Goal: Task Accomplishment & Management: Complete application form

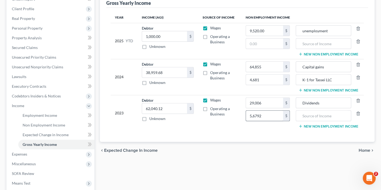
type input "56,792"
click at [314, 112] on input "text" at bounding box center [322, 116] width 49 height 10
type input "Capital gain"
click at [326, 124] on button "New Non Employment Income" at bounding box center [328, 126] width 60 height 4
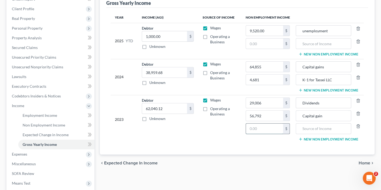
click at [268, 128] on input "text" at bounding box center [264, 128] width 37 height 10
type input "750"
click at [324, 129] on input "text" at bounding box center [322, 128] width 49 height 10
type input "Interest income"
click at [320, 137] on button "New Non Employment Income" at bounding box center [328, 139] width 60 height 4
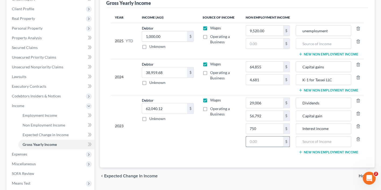
click at [271, 140] on input "text" at bounding box center [264, 141] width 37 height 10
click at [251, 138] on input "0" at bounding box center [264, 141] width 37 height 10
click at [223, 145] on td "Wages Operating a Business" at bounding box center [219, 126] width 43 height 62
click at [251, 136] on input "0" at bounding box center [264, 141] width 37 height 10
type input "15,832"
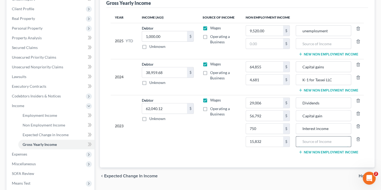
click at [311, 138] on input "text" at bounding box center [322, 141] width 49 height 10
type input "k"
drag, startPoint x: 303, startPoint y: 140, endPoint x: 353, endPoint y: 137, distance: 49.8
click at [353, 138] on div "Business loss (Tassei LLC)" at bounding box center [328, 141] width 66 height 11
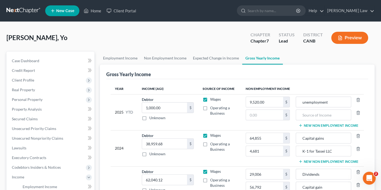
scroll to position [1, 0]
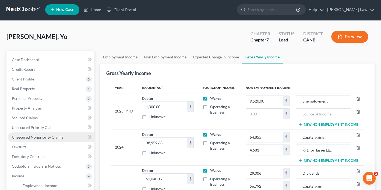
type input "Business loss (Tassei LLC)"
click at [46, 135] on span "Unsecured Nonpriority Claims" at bounding box center [37, 137] width 51 height 5
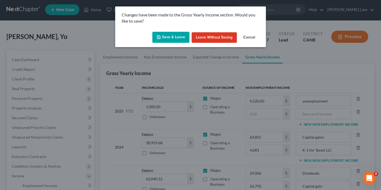
click at [169, 38] on button "Save & Leave" at bounding box center [170, 37] width 37 height 11
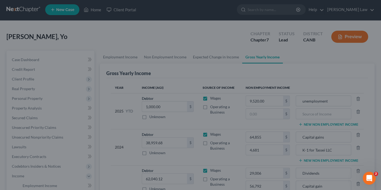
type input "64,855.00"
type input "4,681.00"
type input "750.00"
type input "15,832.00"
type input "Interest income"
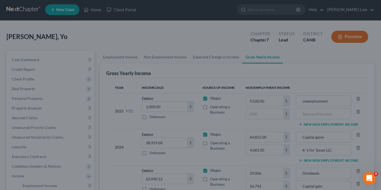
type input "Business loss (Tassei LLC)"
type input "56,792.00"
type input "Capital gain"
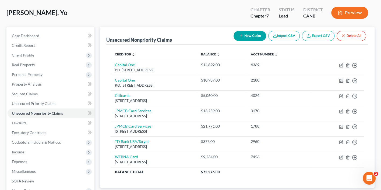
scroll to position [25, 0]
click at [56, 105] on link "Unsecured Priority Claims" at bounding box center [51, 104] width 87 height 10
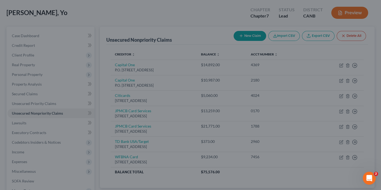
click at [37, 92] on div at bounding box center [190, 95] width 381 height 190
click at [29, 40] on div at bounding box center [190, 95] width 381 height 190
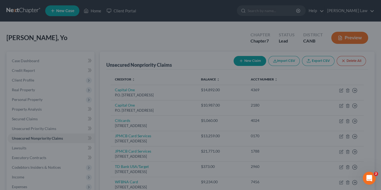
click at [352, 37] on div at bounding box center [190, 95] width 381 height 190
click at [216, 58] on div at bounding box center [190, 95] width 381 height 190
click at [207, 43] on div at bounding box center [190, 95] width 381 height 190
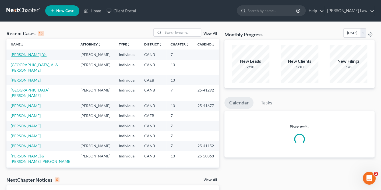
click at [22, 55] on link "[PERSON_NAME], Yo" at bounding box center [29, 54] width 36 height 5
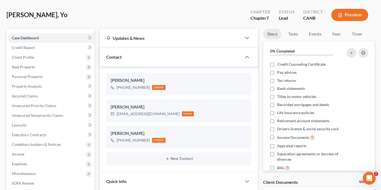
scroll to position [27, 0]
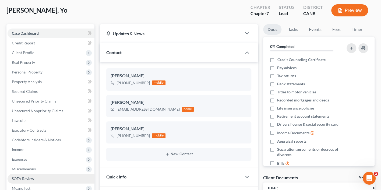
click at [41, 174] on link "SOFA Review" at bounding box center [51, 179] width 87 height 10
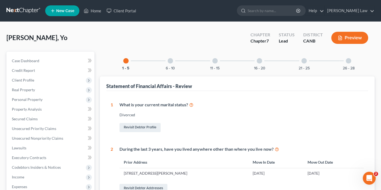
click at [259, 63] on div at bounding box center [259, 60] width 5 height 5
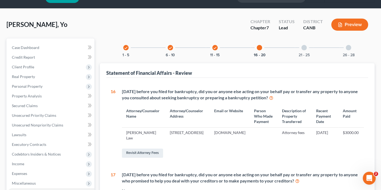
scroll to position [16, 0]
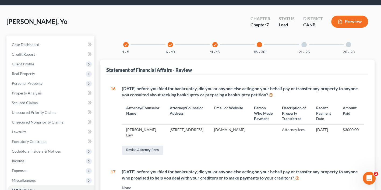
click at [168, 44] on icon "check" at bounding box center [170, 45] width 4 height 4
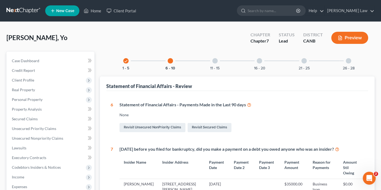
scroll to position [0, 0]
click at [126, 59] on icon "check" at bounding box center [126, 61] width 4 height 4
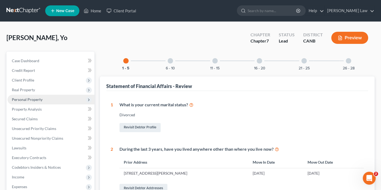
click at [39, 97] on span "Personal Property" at bounding box center [27, 99] width 31 height 5
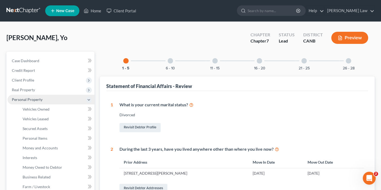
click at [43, 99] on span "Personal Property" at bounding box center [51, 100] width 87 height 10
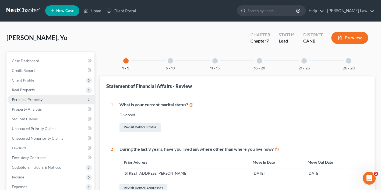
click at [42, 98] on span "Personal Property" at bounding box center [51, 100] width 87 height 10
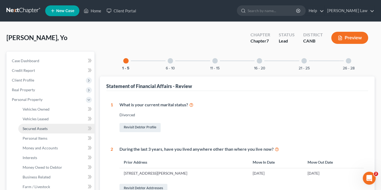
click at [39, 129] on link "Secured Assets" at bounding box center [56, 129] width 76 height 10
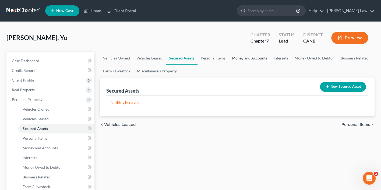
click at [255, 57] on link "Money and Accounts" at bounding box center [250, 58] width 42 height 13
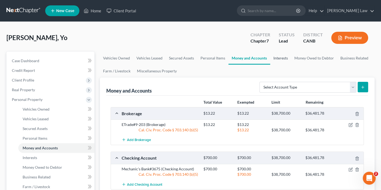
click at [285, 55] on link "Interests" at bounding box center [280, 58] width 21 height 13
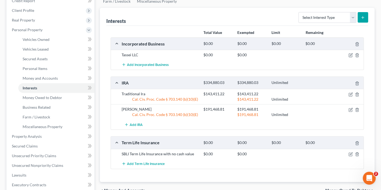
scroll to position [71, 0]
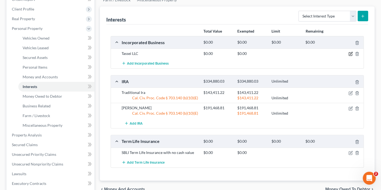
click at [349, 53] on icon "button" at bounding box center [350, 54] width 4 height 4
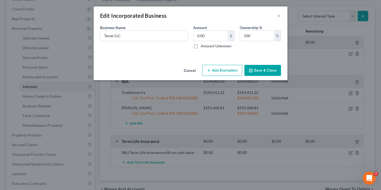
click at [260, 72] on button "Save & Close" at bounding box center [262, 70] width 37 height 11
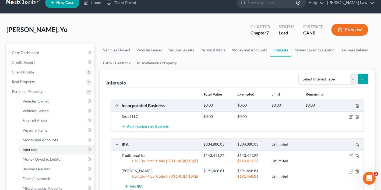
scroll to position [2, 0]
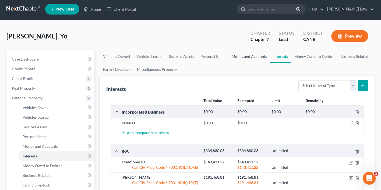
click at [238, 58] on link "Money and Accounts" at bounding box center [249, 56] width 42 height 13
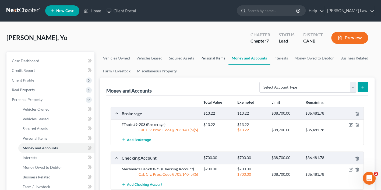
click at [215, 57] on link "Personal Items" at bounding box center [212, 58] width 31 height 13
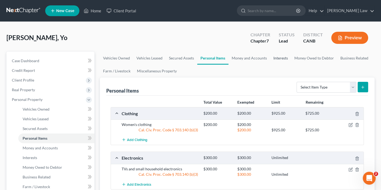
click at [278, 56] on link "Interests" at bounding box center [280, 58] width 21 height 13
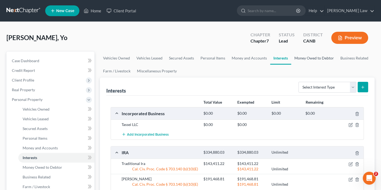
click at [299, 59] on link "Money Owed to Debtor" at bounding box center [314, 58] width 46 height 13
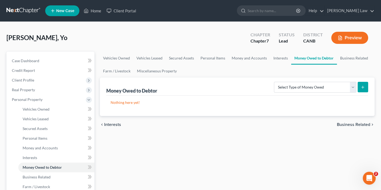
scroll to position [8, 0]
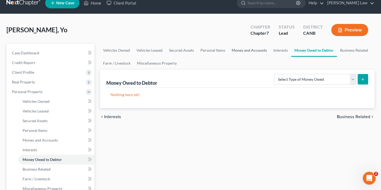
click at [248, 48] on link "Money and Accounts" at bounding box center [249, 50] width 42 height 13
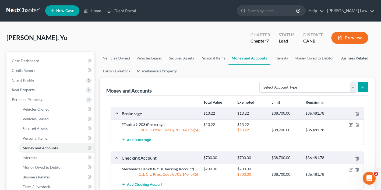
click at [347, 58] on link "Business Related" at bounding box center [354, 58] width 34 height 13
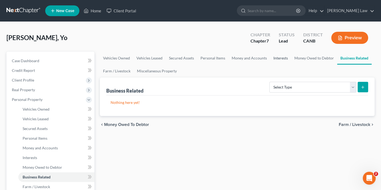
click at [281, 56] on link "Interests" at bounding box center [280, 58] width 21 height 13
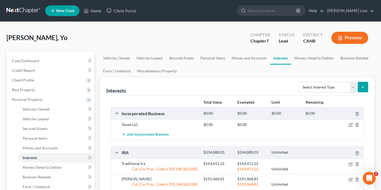
click at [354, 37] on button "Preview" at bounding box center [349, 38] width 37 height 12
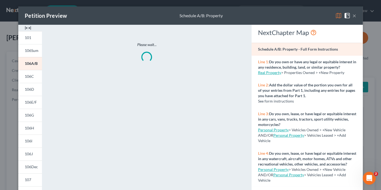
click at [336, 16] on img at bounding box center [338, 15] width 6 height 6
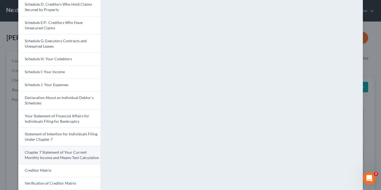
scroll to position [98, 0]
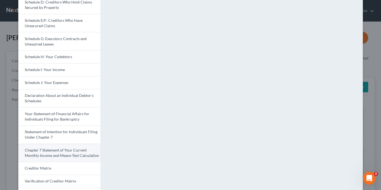
click at [66, 149] on span "Chapter 7 Statement of Your Current Monthly Income and Means-Test Calculation" at bounding box center [62, 153] width 74 height 10
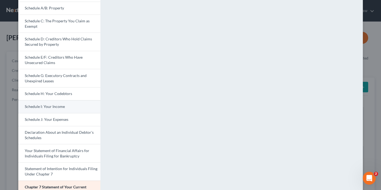
scroll to position [70, 0]
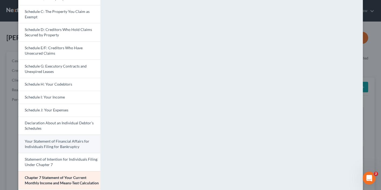
click at [58, 140] on span "Your Statement of Financial Affairs for Individuals Filing for Bankruptcy" at bounding box center [57, 144] width 65 height 10
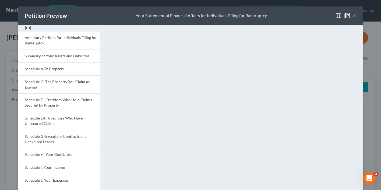
scroll to position [0, 0]
click at [354, 16] on button "×" at bounding box center [354, 15] width 4 height 6
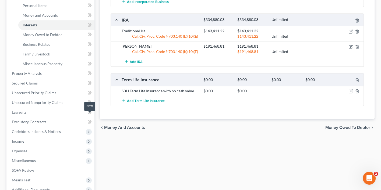
scroll to position [137, 0]
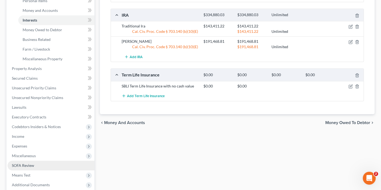
click at [52, 161] on link "SOFA Review" at bounding box center [51, 166] width 87 height 10
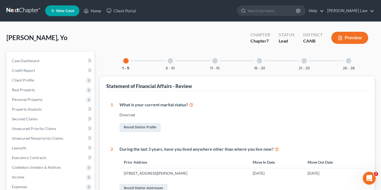
click at [260, 60] on div at bounding box center [259, 60] width 5 height 5
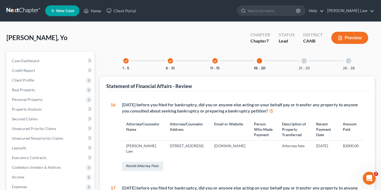
click at [308, 60] on div "21 - 25" at bounding box center [304, 61] width 18 height 18
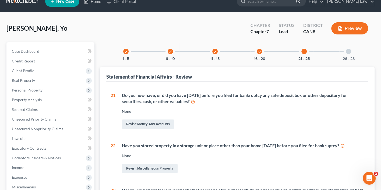
scroll to position [11, 0]
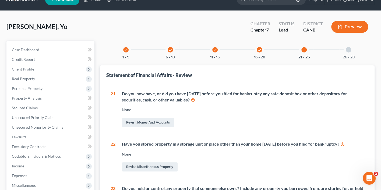
click at [257, 50] on div "check" at bounding box center [259, 49] width 5 height 5
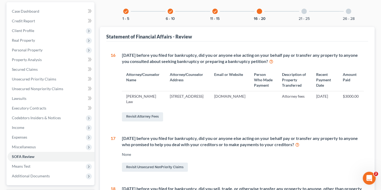
scroll to position [48, 0]
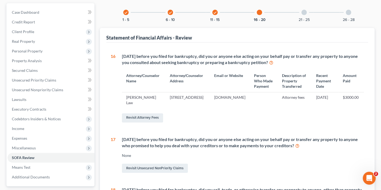
click at [215, 12] on icon "check" at bounding box center [215, 13] width 4 height 4
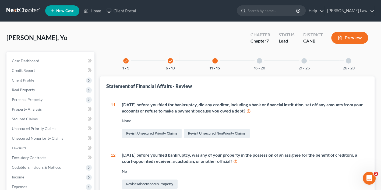
scroll to position [0, 0]
click at [262, 61] on div "16 - 20" at bounding box center [259, 61] width 18 height 18
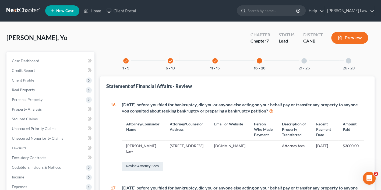
click at [305, 60] on div at bounding box center [303, 60] width 5 height 5
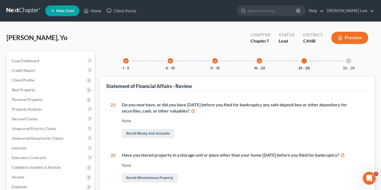
click at [355, 41] on button "Preview" at bounding box center [349, 38] width 37 height 12
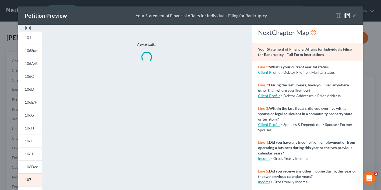
click at [337, 15] on img at bounding box center [338, 15] width 6 height 6
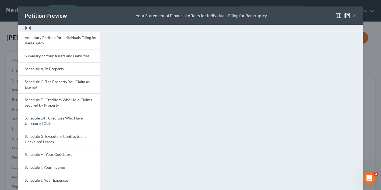
click at [354, 17] on button "×" at bounding box center [354, 15] width 4 height 6
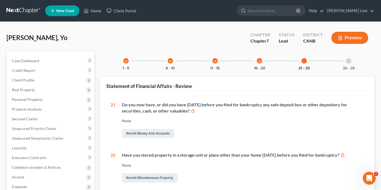
scroll to position [1, 0]
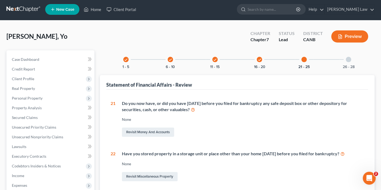
click at [170, 58] on icon "check" at bounding box center [170, 60] width 4 height 4
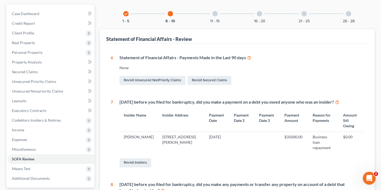
scroll to position [50, 0]
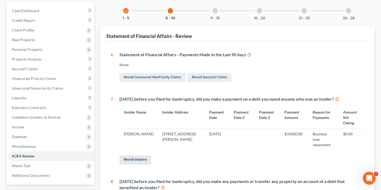
click at [135, 155] on link "Revisit Insiders" at bounding box center [135, 159] width 32 height 9
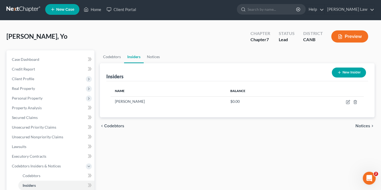
scroll to position [2, 0]
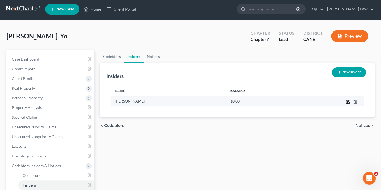
click at [347, 100] on icon "button" at bounding box center [348, 101] width 4 height 4
select select "4"
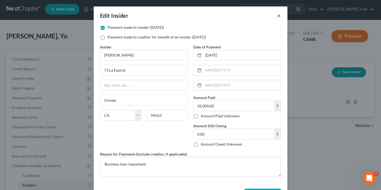
click at [280, 14] on button "×" at bounding box center [279, 15] width 4 height 6
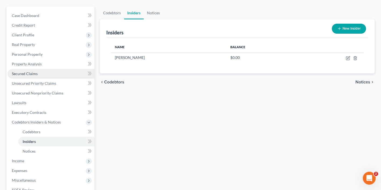
scroll to position [53, 0]
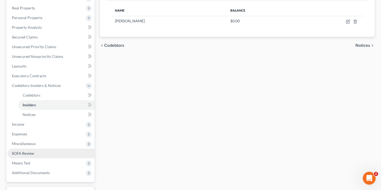
click at [36, 148] on link "SOFA Review" at bounding box center [51, 153] width 87 height 10
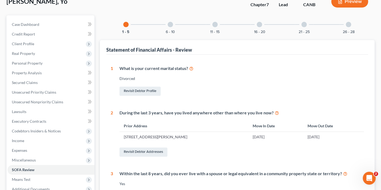
scroll to position [37, 0]
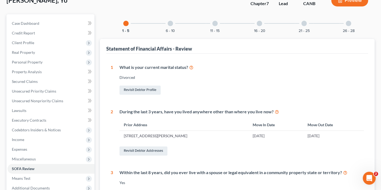
click at [168, 24] on div at bounding box center [170, 23] width 5 height 5
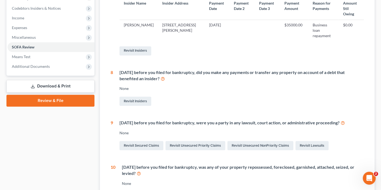
scroll to position [160, 0]
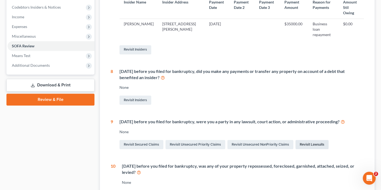
click at [319, 140] on link "Revisit Lawsuits" at bounding box center [311, 144] width 33 height 9
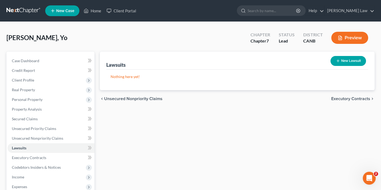
click at [341, 61] on button "New Lawsuit" at bounding box center [347, 61] width 35 height 10
select select "0"
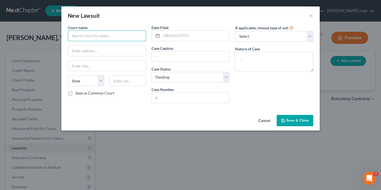
click at [106, 38] on input "text" at bounding box center [107, 35] width 78 height 11
type input "Contra Costa County Superior Court"
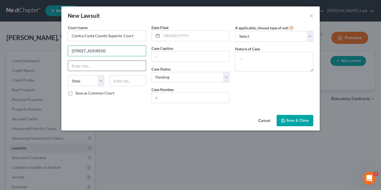
type input "[STREET_ADDRESS]"
type input "[PERSON_NAME]"
select select "4"
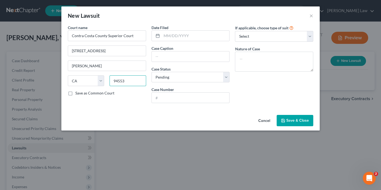
type input "94553"
click at [115, 112] on div "Court name * [GEOGRAPHIC_DATA] [GEOGRAPHIC_DATA] [PERSON_NAME][GEOGRAPHIC_DATA]…" at bounding box center [190, 69] width 258 height 88
click at [176, 35] on input "text" at bounding box center [196, 36] width 68 height 10
select select "4"
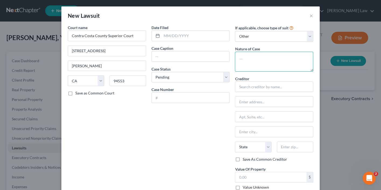
click at [251, 59] on textarea at bounding box center [274, 62] width 78 height 20
type textarea "Dissolution of Marriage"
drag, startPoint x: 252, startPoint y: 59, endPoint x: 206, endPoint y: 127, distance: 82.2
click at [206, 127] on div "Date Filed Case Caption Case Status * Select Pending On Appeal Concluded Case N…" at bounding box center [191, 109] width 84 height 169
click at [299, 61] on textarea "Dissolution of Marriage" at bounding box center [274, 62] width 78 height 20
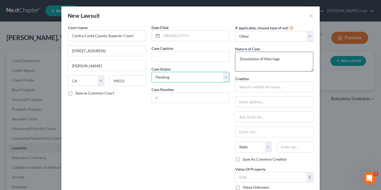
select select "2"
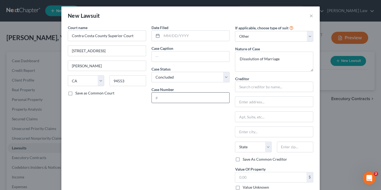
click at [190, 97] on input "text" at bounding box center [191, 97] width 78 height 10
type input "D24-01408"
click at [180, 55] on input "text" at bounding box center [191, 56] width 78 height 10
type input "K"
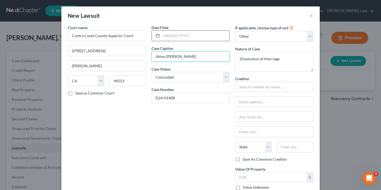
type input "Akino [PERSON_NAME]"
click at [186, 36] on input "text" at bounding box center [196, 36] width 68 height 10
click at [287, 56] on textarea "Dissolution of Marriage" at bounding box center [274, 62] width 78 height 20
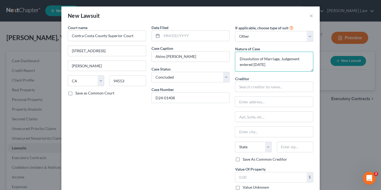
type textarea "Dissolution of Marriage, Judgement entered [DATE]"
click at [201, 111] on div "Date Filed Case Caption Akino [PERSON_NAME] Case Status * Select Pending On App…" at bounding box center [191, 109] width 84 height 169
click at [189, 33] on input "text" at bounding box center [196, 36] width 68 height 10
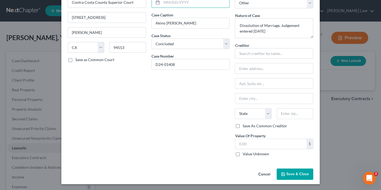
scroll to position [33, 0]
click at [289, 172] on span "Save & Close" at bounding box center [297, 174] width 23 height 5
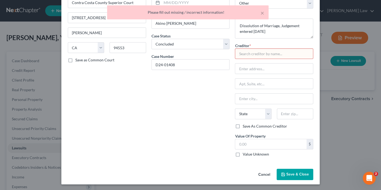
click at [247, 53] on input "text" at bounding box center [274, 53] width 78 height 11
type input "K"
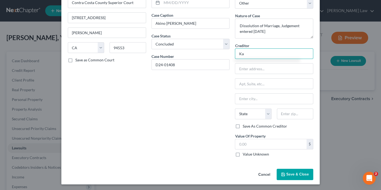
type input "K"
type input "J"
type input "K"
type input "a"
type input "[PERSON_NAME]"
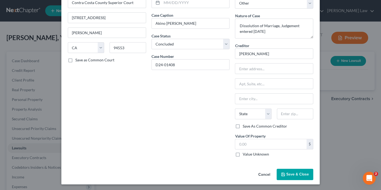
click at [301, 172] on span "Save & Close" at bounding box center [297, 174] width 23 height 5
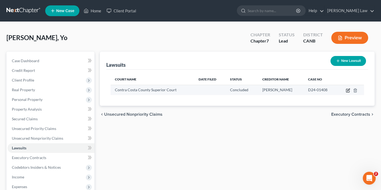
click at [346, 89] on icon "button" at bounding box center [347, 90] width 3 height 3
select select "4"
select select "2"
select select "4"
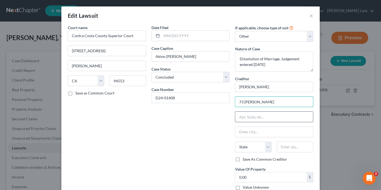
type input "73 [PERSON_NAME]"
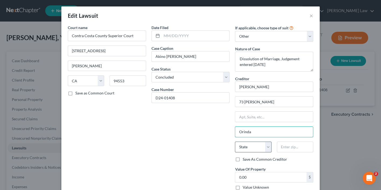
type input "Orinda"
select select "4"
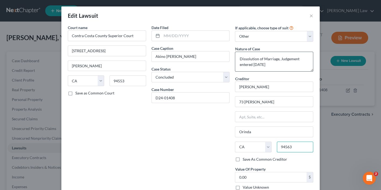
type input "94563"
click at [288, 59] on textarea "Dissolution of Marriage, Judgement entered [DATE]" at bounding box center [274, 62] width 78 height 20
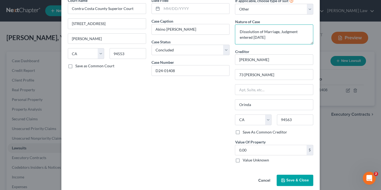
scroll to position [26, 0]
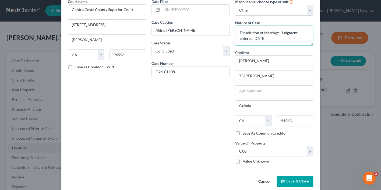
type textarea "Dissolution of Marriage, Judgment entered [DATE]"
click at [290, 183] on span "Save & Close" at bounding box center [297, 181] width 23 height 5
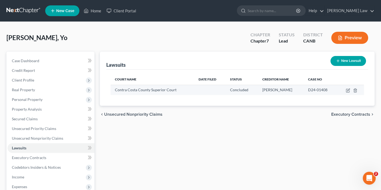
click at [344, 90] on td at bounding box center [350, 90] width 27 height 10
click at [348, 90] on icon "button" at bounding box center [348, 90] width 4 height 4
select select "4"
select select "2"
select select "4"
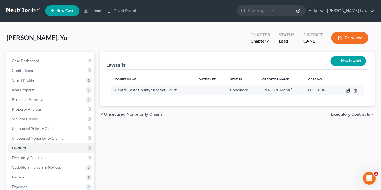
select select "4"
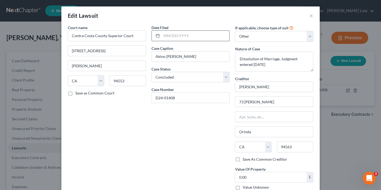
click at [182, 37] on input "text" at bounding box center [196, 36] width 68 height 10
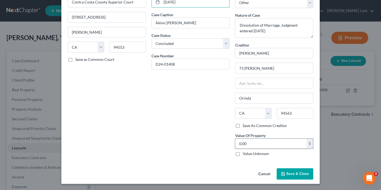
scroll to position [33, 0]
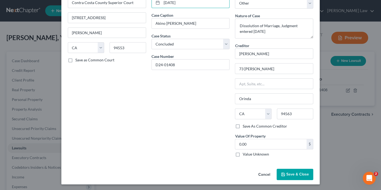
type input "[DATE]"
click at [295, 176] on span "Save & Close" at bounding box center [297, 174] width 23 height 5
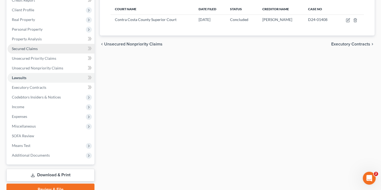
scroll to position [90, 0]
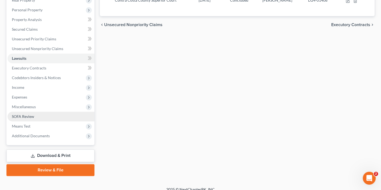
click at [33, 114] on span "SOFA Review" at bounding box center [23, 116] width 22 height 5
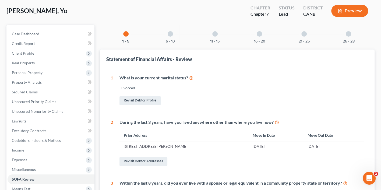
scroll to position [23, 0]
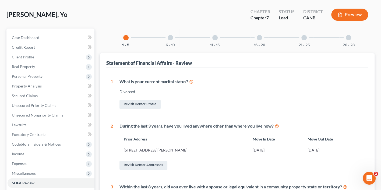
click at [170, 38] on div at bounding box center [170, 37] width 5 height 5
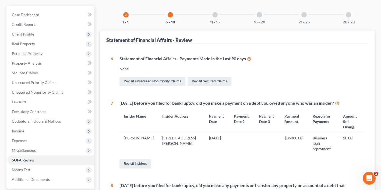
scroll to position [50, 0]
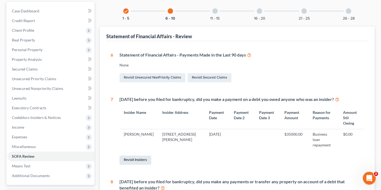
click at [143, 155] on link "Revisit Insiders" at bounding box center [135, 159] width 32 height 9
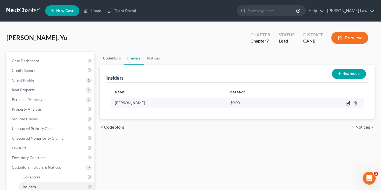
click at [347, 104] on icon "button" at bounding box center [347, 103] width 3 height 3
select select "4"
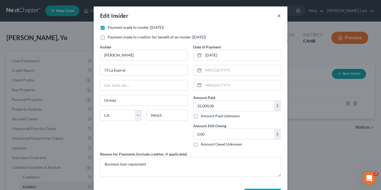
click at [280, 16] on button "×" at bounding box center [279, 15] width 4 height 6
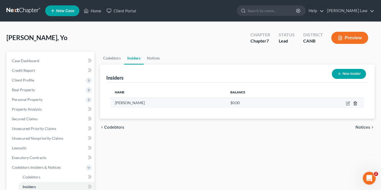
click at [355, 102] on icon "button" at bounding box center [355, 103] width 4 height 4
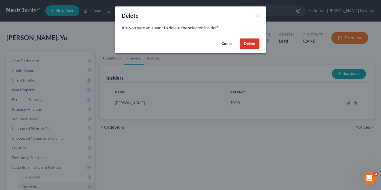
click at [250, 43] on button "Delete" at bounding box center [250, 43] width 20 height 11
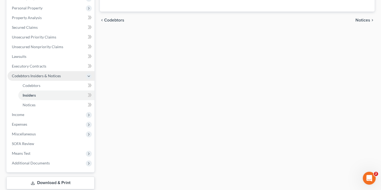
scroll to position [112, 0]
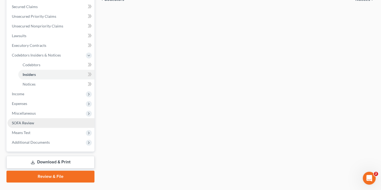
click at [43, 118] on link "SOFA Review" at bounding box center [51, 123] width 87 height 10
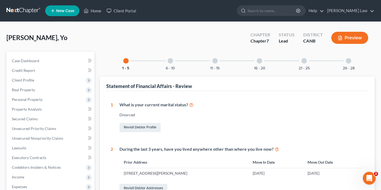
click at [348, 58] on div at bounding box center [348, 60] width 5 height 5
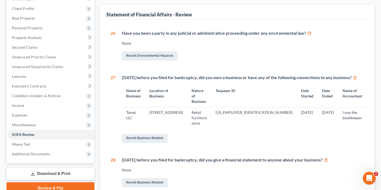
scroll to position [80, 0]
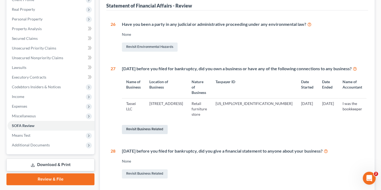
click at [165, 125] on link "Revisit Business Related" at bounding box center [145, 129] width 46 height 9
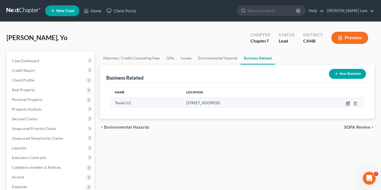
click at [348, 102] on icon "button" at bounding box center [348, 102] width 2 height 2
select select "member"
select select "4"
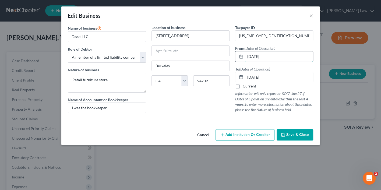
click at [271, 55] on input "[DATE]" at bounding box center [279, 56] width 68 height 10
type input "[DATE]"
click at [269, 76] on input "[DATE]" at bounding box center [279, 77] width 68 height 10
type input "1"
type input "[DATE]"
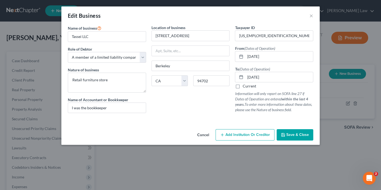
click at [299, 132] on span "Save & Close" at bounding box center [297, 134] width 23 height 5
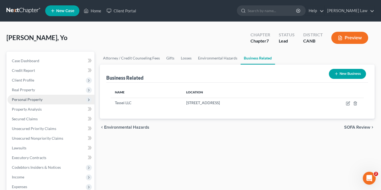
click at [41, 95] on span "Personal Property" at bounding box center [51, 100] width 87 height 10
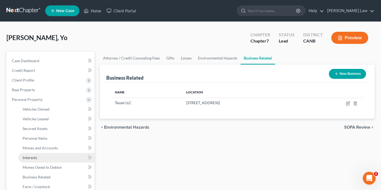
click at [42, 153] on link "Interests" at bounding box center [56, 158] width 76 height 10
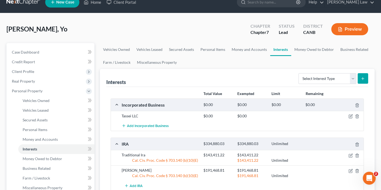
scroll to position [13, 0]
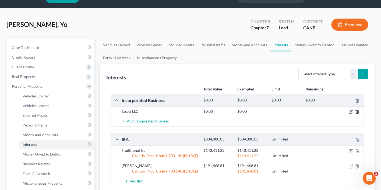
click at [357, 112] on icon "button" at bounding box center [357, 111] width 4 height 4
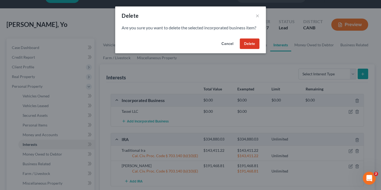
click at [253, 43] on button "Delete" at bounding box center [250, 43] width 20 height 11
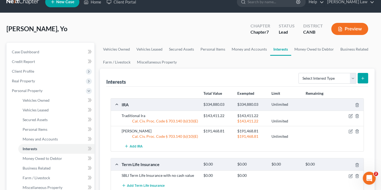
scroll to position [2, 0]
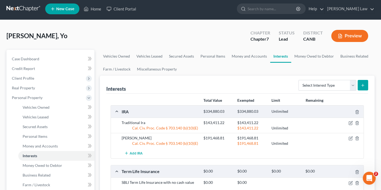
click at [348, 34] on button "Preview" at bounding box center [349, 36] width 37 height 12
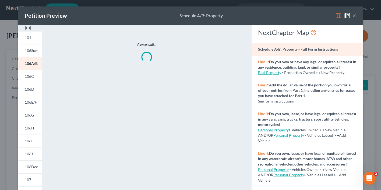
click at [336, 17] on img at bounding box center [338, 15] width 6 height 6
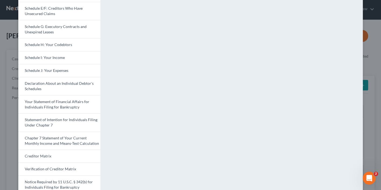
scroll to position [139, 0]
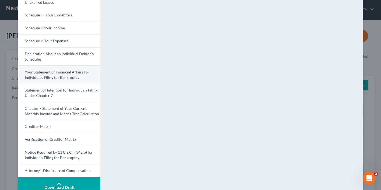
click at [83, 72] on link "Your Statement of Financial Affairs for Individuals Filing for Bankruptcy" at bounding box center [59, 74] width 82 height 18
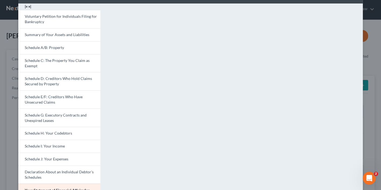
scroll to position [11, 0]
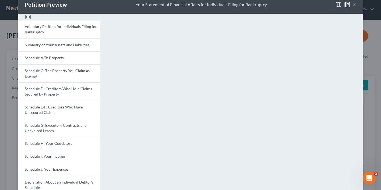
click at [353, 3] on button "×" at bounding box center [354, 4] width 4 height 6
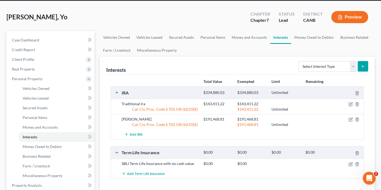
scroll to position [12, 0]
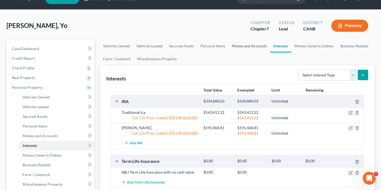
click at [242, 48] on link "Money and Accounts" at bounding box center [249, 46] width 42 height 13
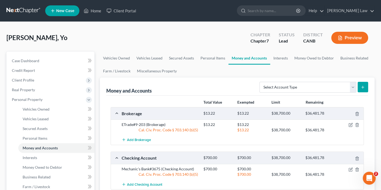
click at [351, 38] on button "Preview" at bounding box center [349, 38] width 37 height 12
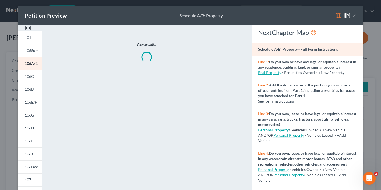
click at [337, 16] on img at bounding box center [338, 15] width 6 height 6
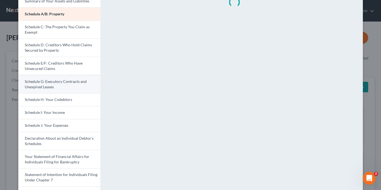
scroll to position [144, 0]
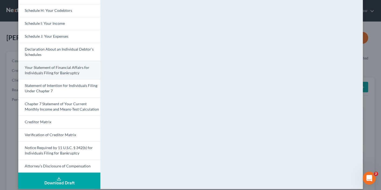
click at [69, 65] on span "Your Statement of Financial Affairs for Individuals Filing for Bankruptcy" at bounding box center [57, 70] width 65 height 10
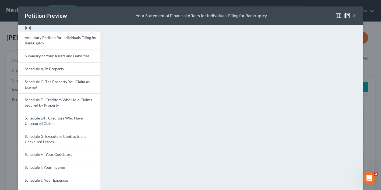
scroll to position [0, 0]
click at [354, 15] on button "×" at bounding box center [354, 15] width 4 height 6
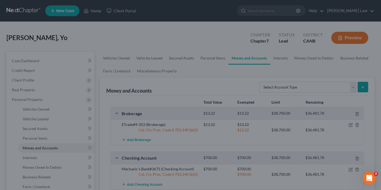
click at [340, 28] on div "Petition Preview Your Statement of Financial Affairs for Individuals Filing for…" at bounding box center [191, 36] width 300 height 16
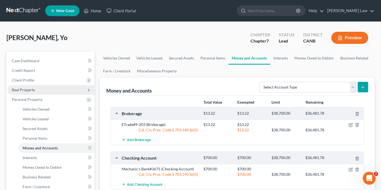
click at [33, 87] on span "Real Property" at bounding box center [23, 89] width 23 height 5
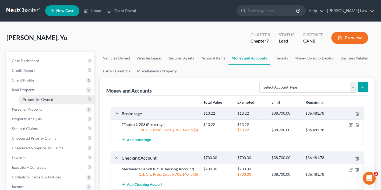
click at [35, 97] on span "Properties Owned" at bounding box center [38, 99] width 31 height 5
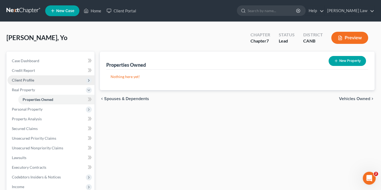
click at [38, 77] on span "Client Profile" at bounding box center [51, 80] width 87 height 10
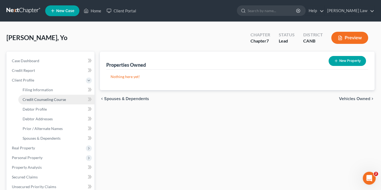
click at [38, 95] on link "Credit Counseling Course" at bounding box center [56, 100] width 76 height 10
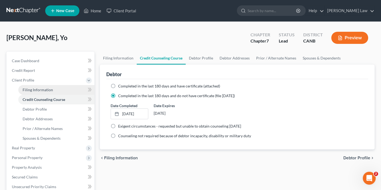
click at [38, 89] on span "Filing Information" at bounding box center [38, 89] width 30 height 5
select select "1"
select select "0"
select select "4"
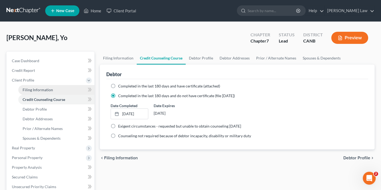
select select "0"
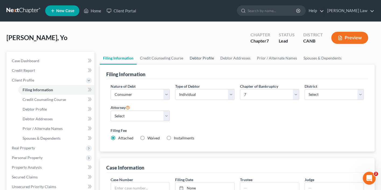
click at [200, 58] on link "Debtor Profile" at bounding box center [201, 58] width 31 height 13
select select "3"
select select "1"
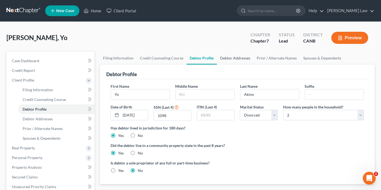
click at [238, 54] on link "Debtor Addresses" at bounding box center [235, 58] width 37 height 13
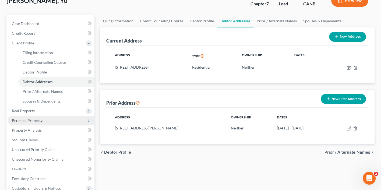
scroll to position [39, 0]
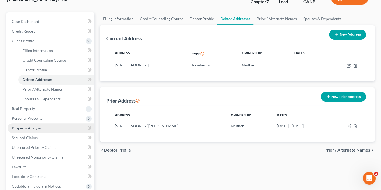
click at [42, 123] on link "Property Analysis" at bounding box center [51, 128] width 87 height 10
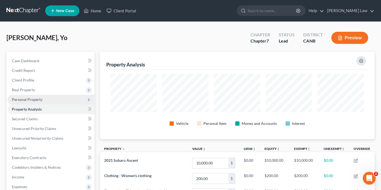
click at [47, 97] on span "Personal Property" at bounding box center [51, 100] width 87 height 10
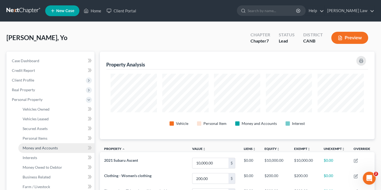
click at [50, 146] on span "Money and Accounts" at bounding box center [40, 147] width 35 height 5
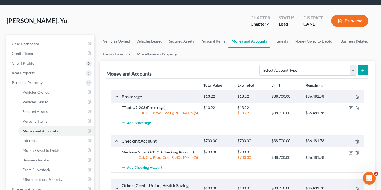
scroll to position [25, 0]
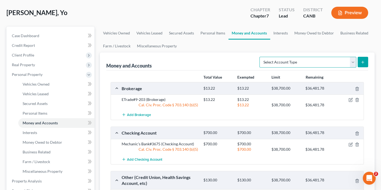
select select "checking"
click at [364, 62] on icon "submit" at bounding box center [362, 62] width 4 height 4
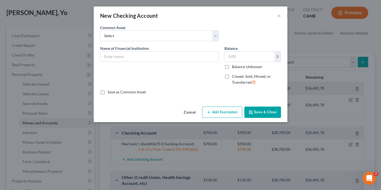
click at [232, 77] on label "Closed, Sold, Moved, or Transferred" at bounding box center [256, 80] width 49 height 12
click at [234, 77] on input "Closed, Sold, Moved, or Transferred" at bounding box center [235, 75] width 3 height 3
checkbox input "true"
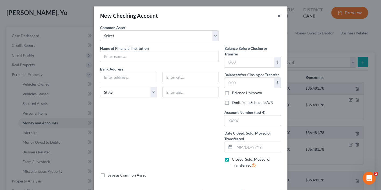
click at [280, 14] on button "×" at bounding box center [279, 15] width 4 height 6
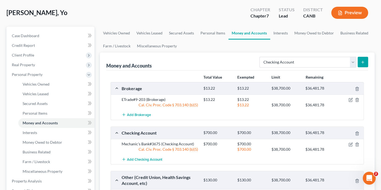
click at [349, 12] on button "Preview" at bounding box center [349, 13] width 37 height 12
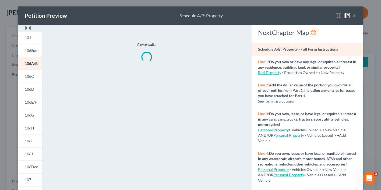
click at [337, 16] on img at bounding box center [338, 15] width 6 height 6
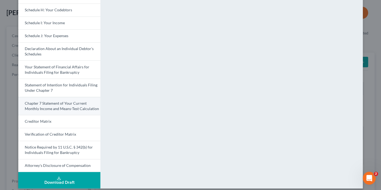
scroll to position [144, 0]
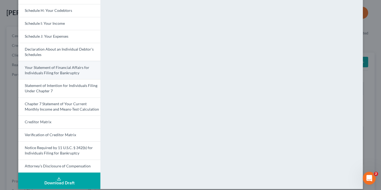
click at [75, 65] on span "Your Statement of Financial Affairs for Individuals Filing for Bankruptcy" at bounding box center [57, 70] width 65 height 10
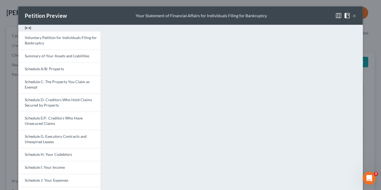
scroll to position [0, 0]
click at [352, 15] on button "×" at bounding box center [354, 15] width 4 height 6
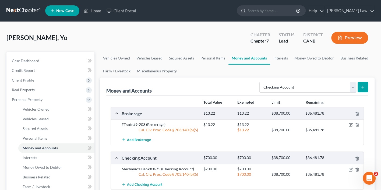
click at [276, 58] on link "Interests" at bounding box center [280, 58] width 21 height 13
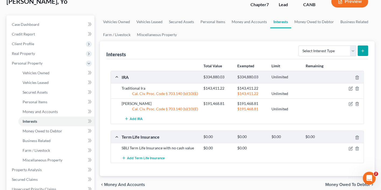
scroll to position [30, 0]
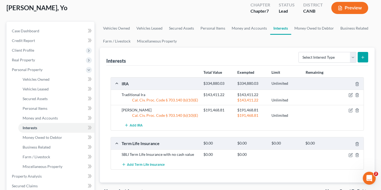
click at [247, 28] on link "Money and Accounts" at bounding box center [249, 28] width 42 height 13
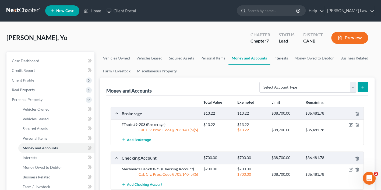
click at [282, 58] on link "Interests" at bounding box center [280, 58] width 21 height 13
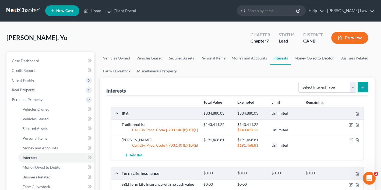
click at [309, 60] on link "Money Owed to Debtor" at bounding box center [314, 58] width 46 height 13
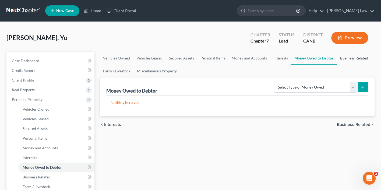
click at [351, 55] on link "Business Related" at bounding box center [354, 58] width 34 height 13
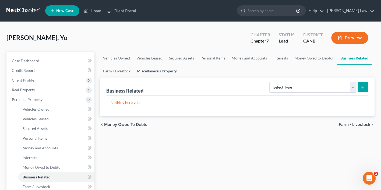
click at [161, 67] on link "Miscellaneous Property" at bounding box center [157, 71] width 46 height 13
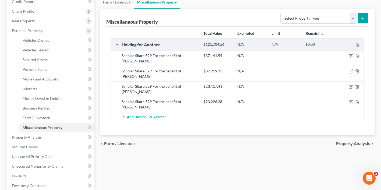
scroll to position [73, 0]
